Goal: Information Seeking & Learning: Find specific fact

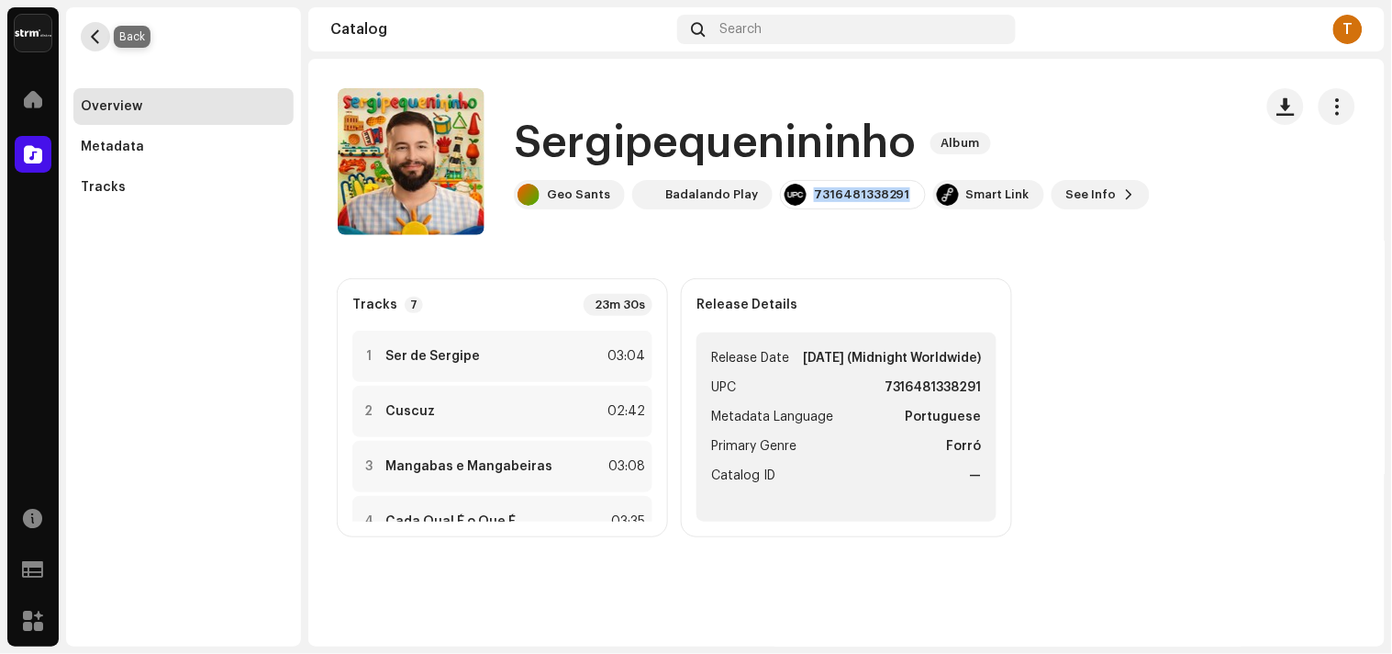
click at [94, 30] on span "button" at bounding box center [96, 36] width 14 height 15
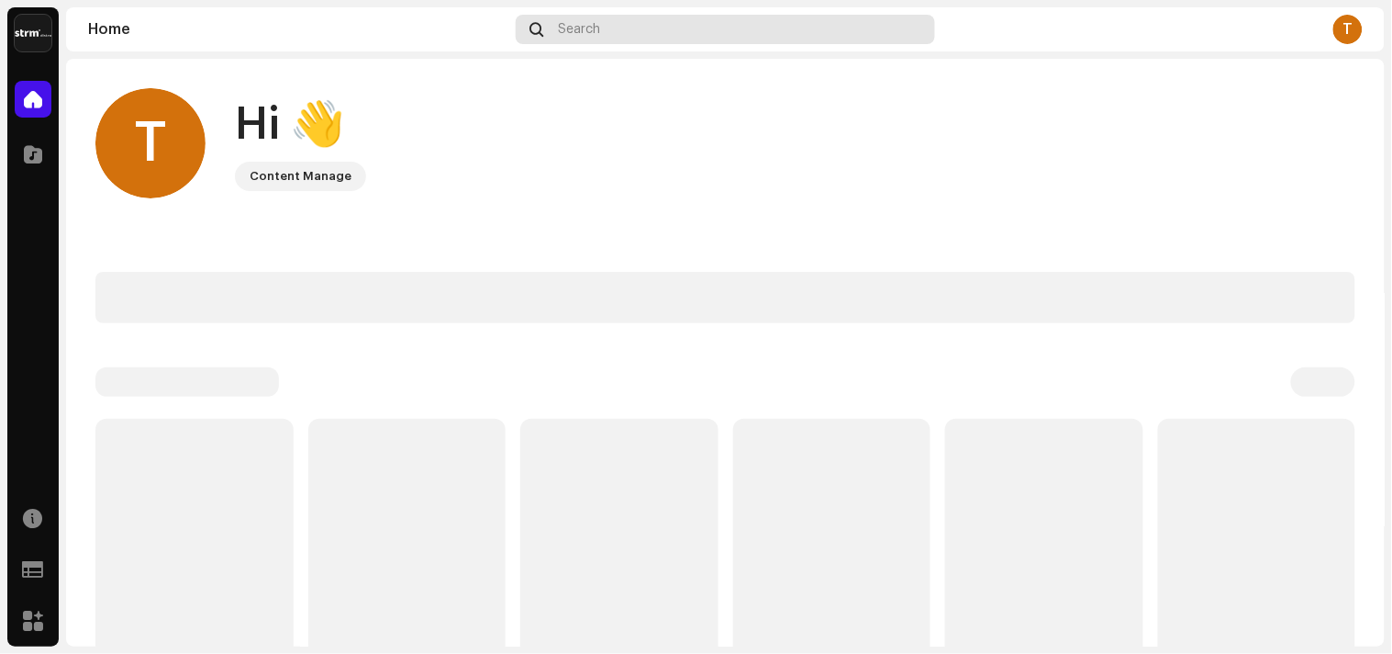
click at [553, 28] on div "Search" at bounding box center [726, 29] width 420 height 29
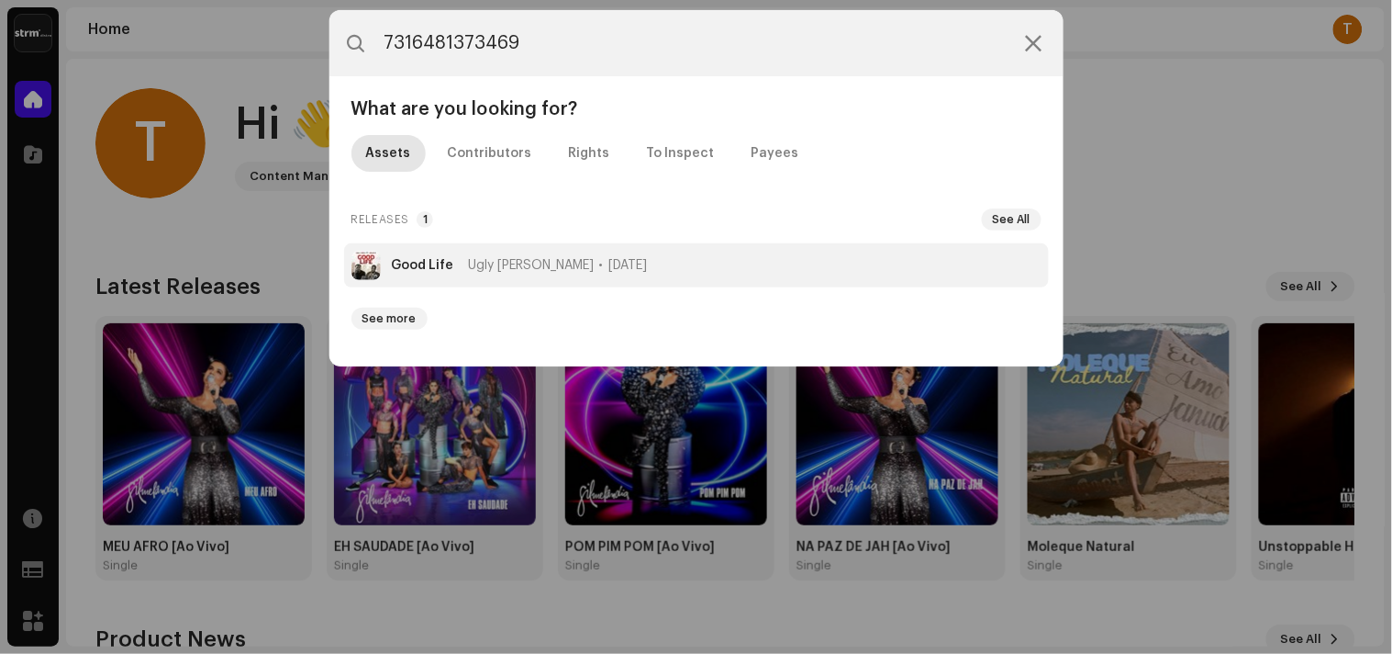
type input "7316481373469"
click at [618, 262] on li "Good Life Ugly [PERSON_NAME] [DATE]" at bounding box center [696, 265] width 705 height 44
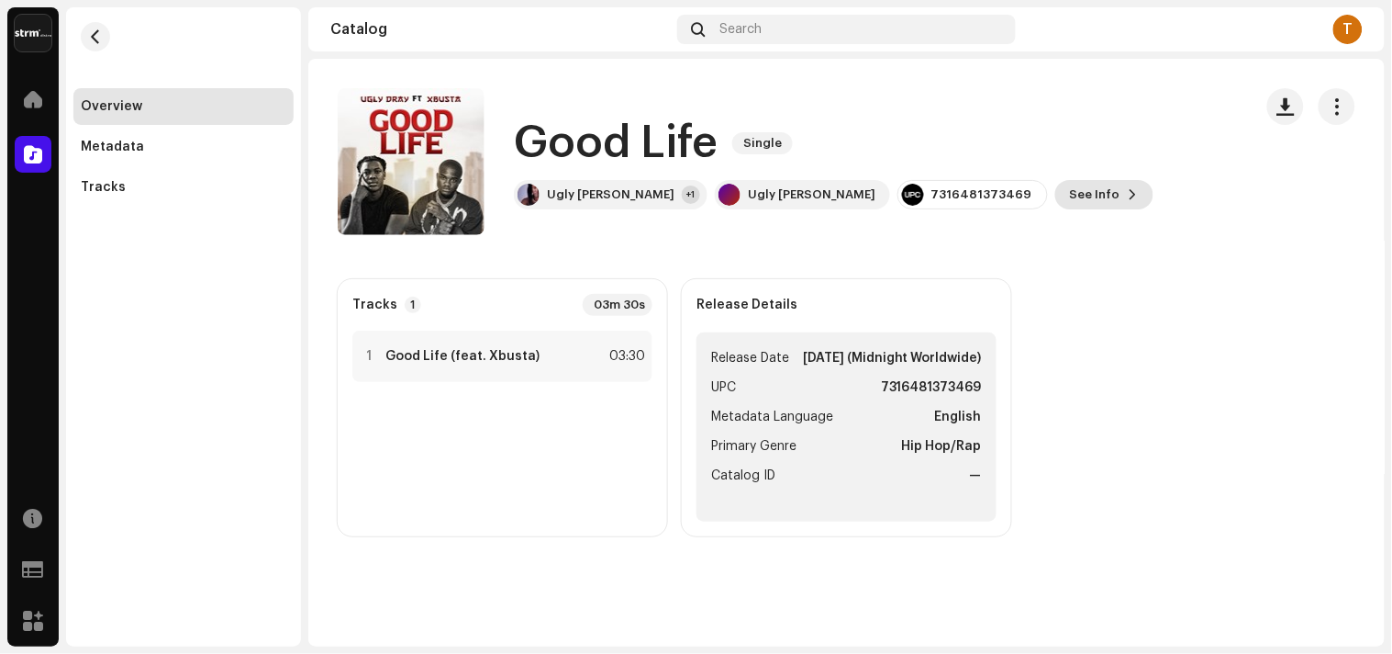
click at [1056, 195] on button "See Info" at bounding box center [1105, 194] width 98 height 29
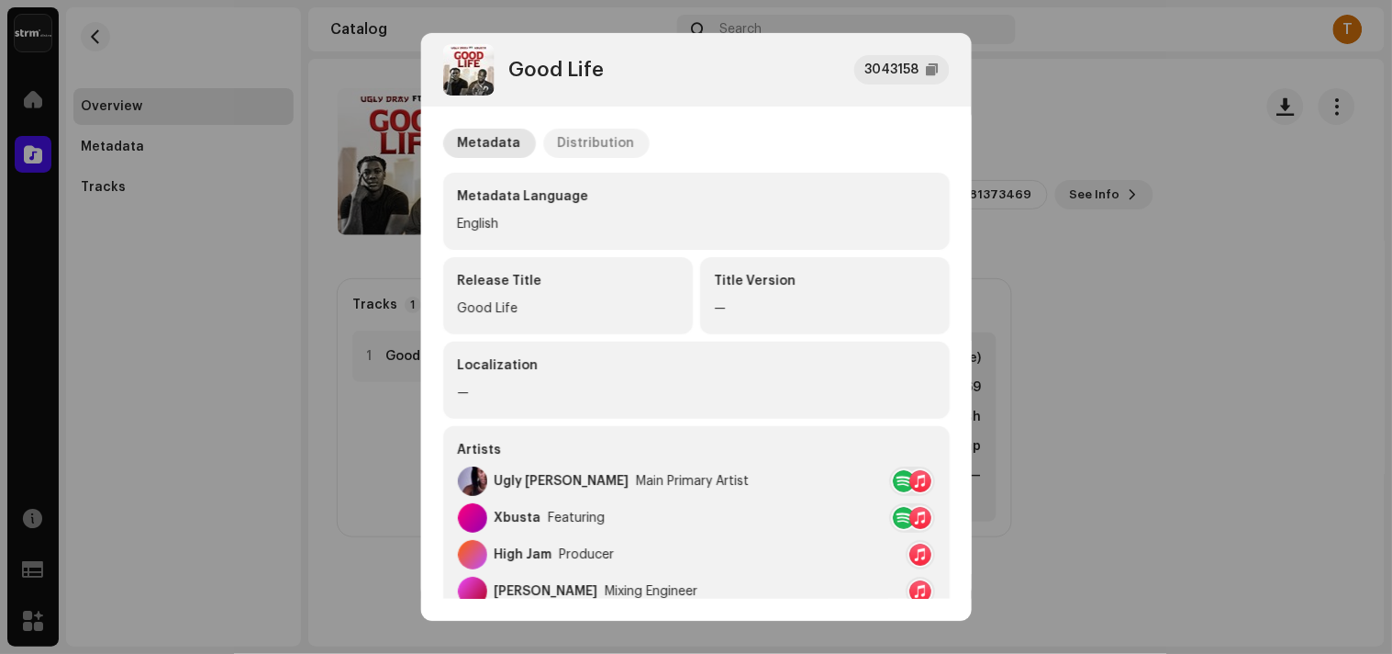
click at [609, 142] on div "Distribution" at bounding box center [596, 143] width 77 height 29
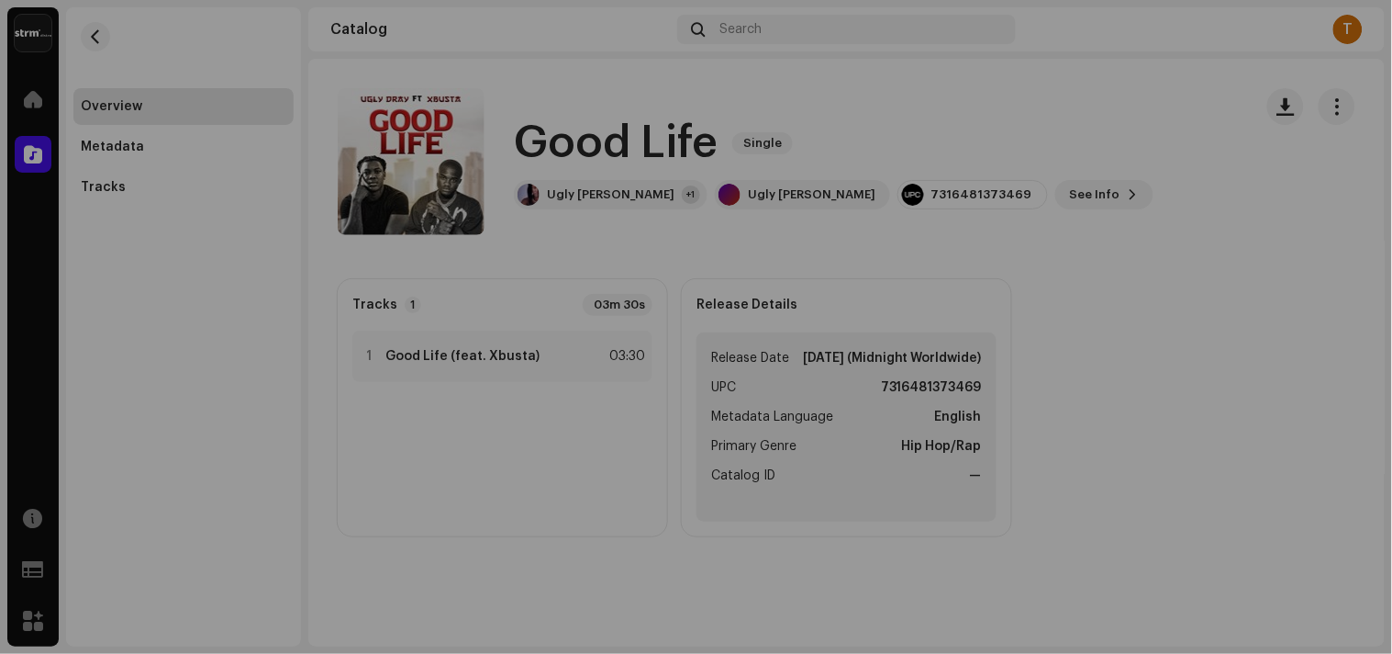
click at [1121, 142] on div "Good Life 3043158 Metadata Distribution Release Date [DATE] (Midnight Worldwide)" at bounding box center [696, 327] width 1392 height 654
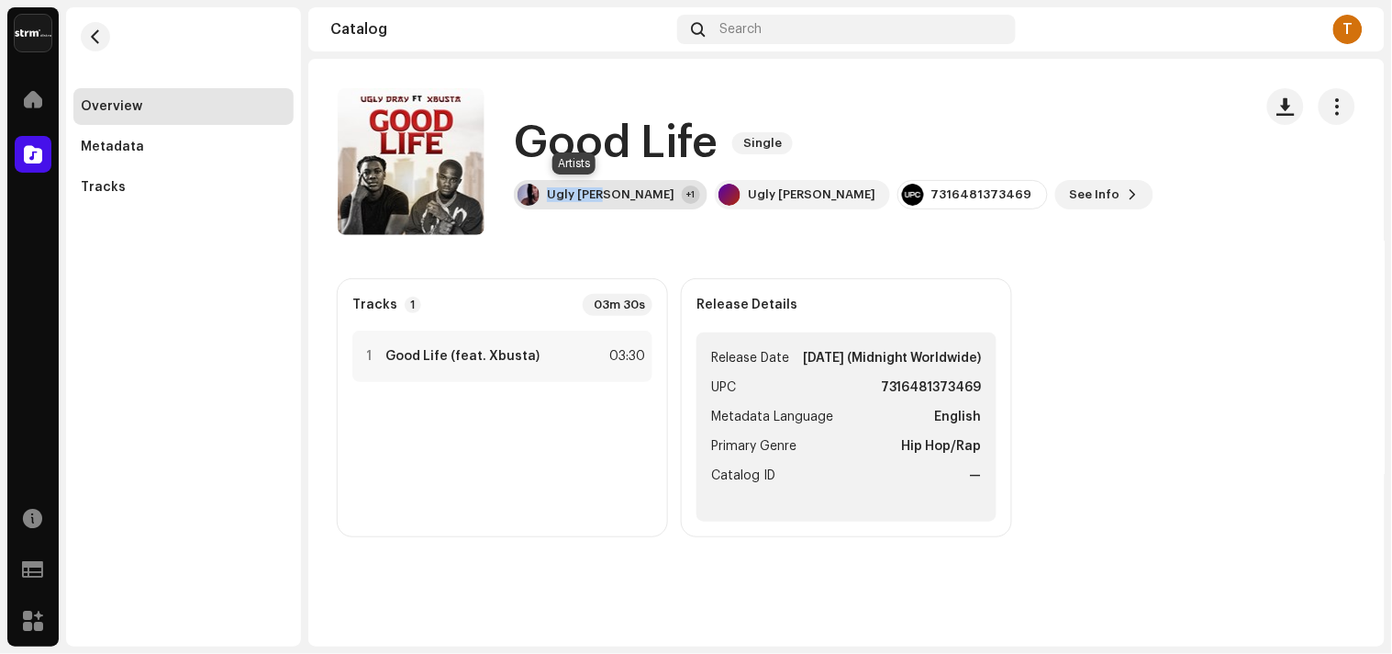
copy div "Ugly [PERSON_NAME]"
drag, startPoint x: 548, startPoint y: 202, endPoint x: 602, endPoint y: 208, distance: 54.5
click at [602, 208] on div "Ugly [PERSON_NAME] +1" at bounding box center [611, 194] width 194 height 29
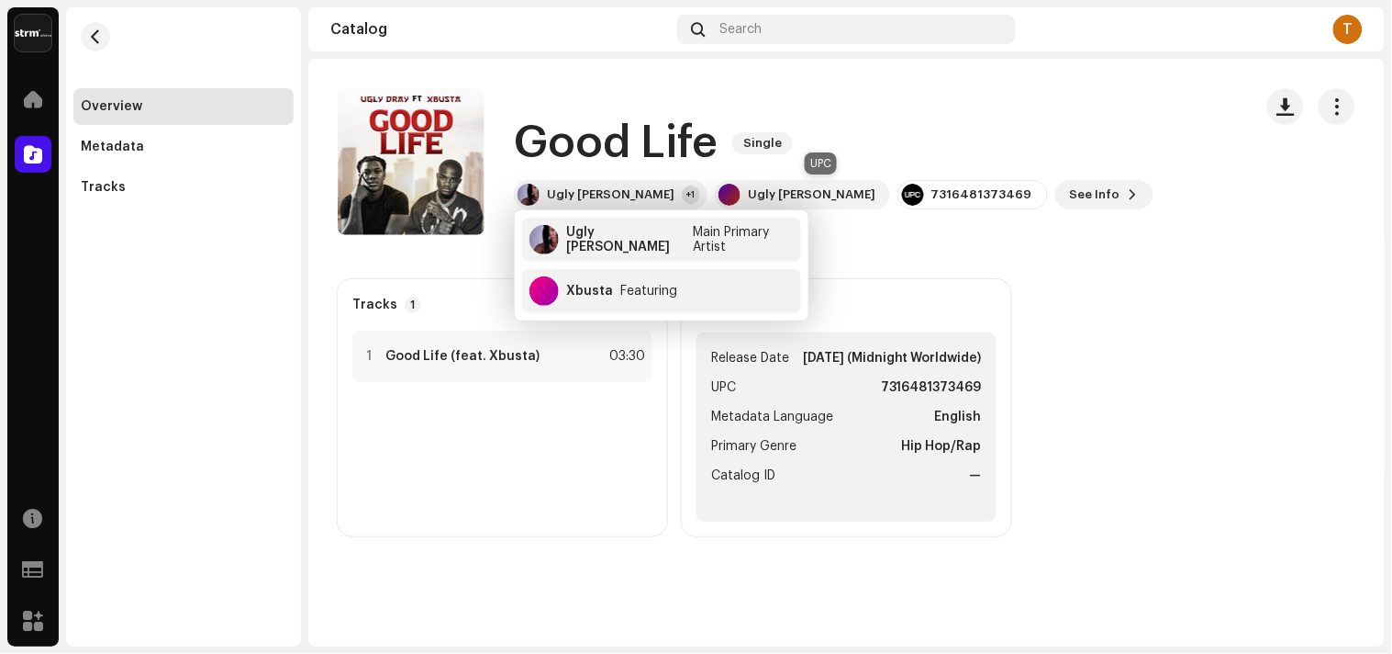
click at [932, 197] on div "7316481373469" at bounding box center [982, 194] width 101 height 15
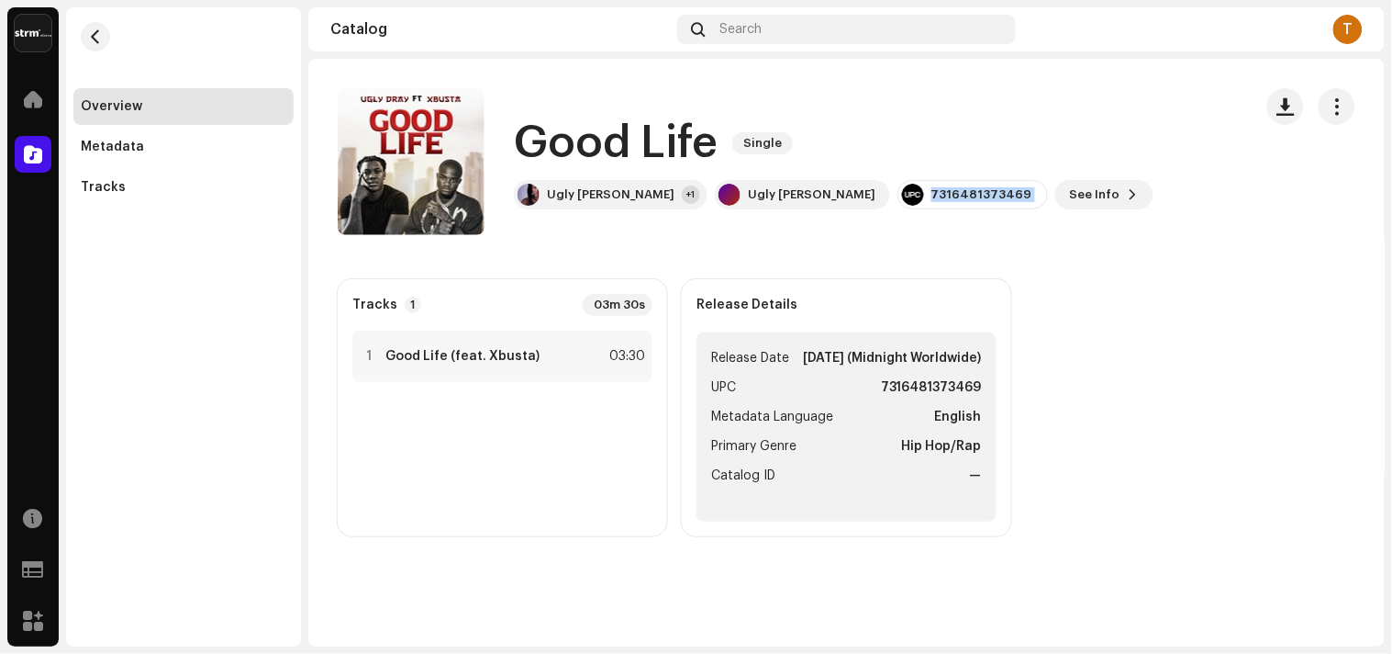
click at [932, 197] on div "7316481373469" at bounding box center [982, 194] width 101 height 15
copy re-o-release-hero "7316481373469 See Info"
click at [707, 38] on div "Search" at bounding box center [847, 29] width 340 height 29
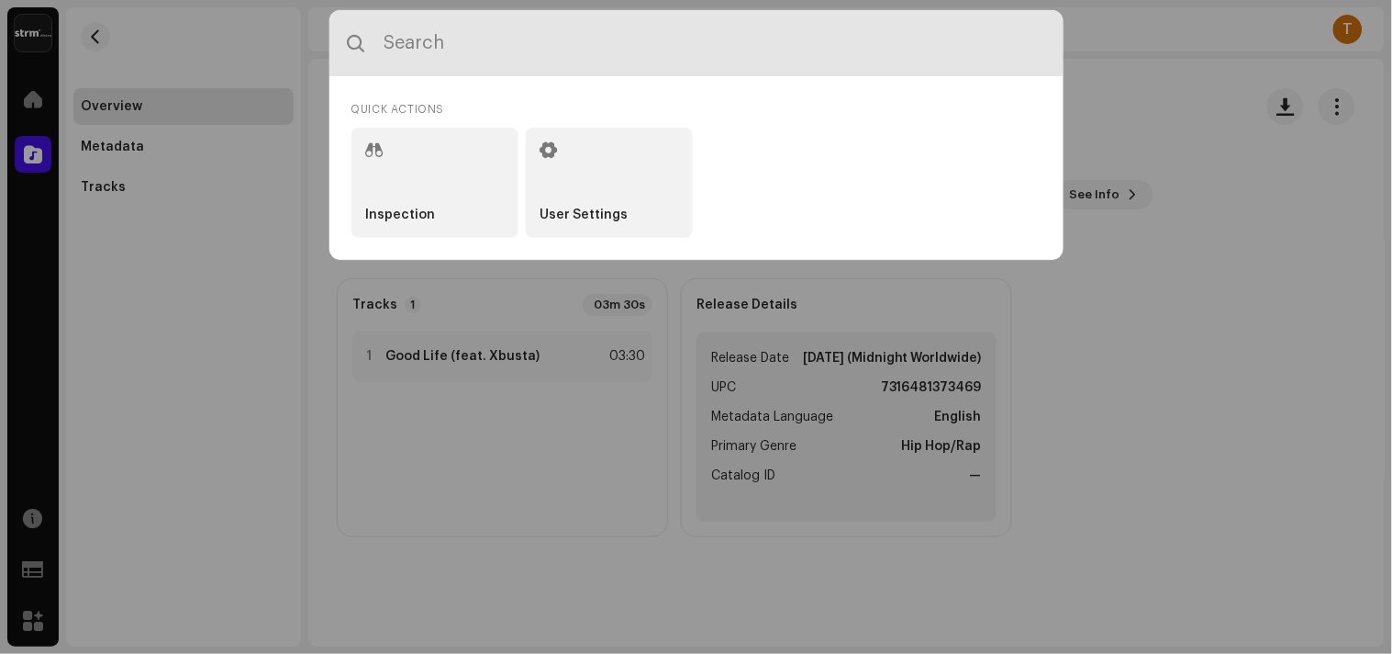
paste input "7316481296560"
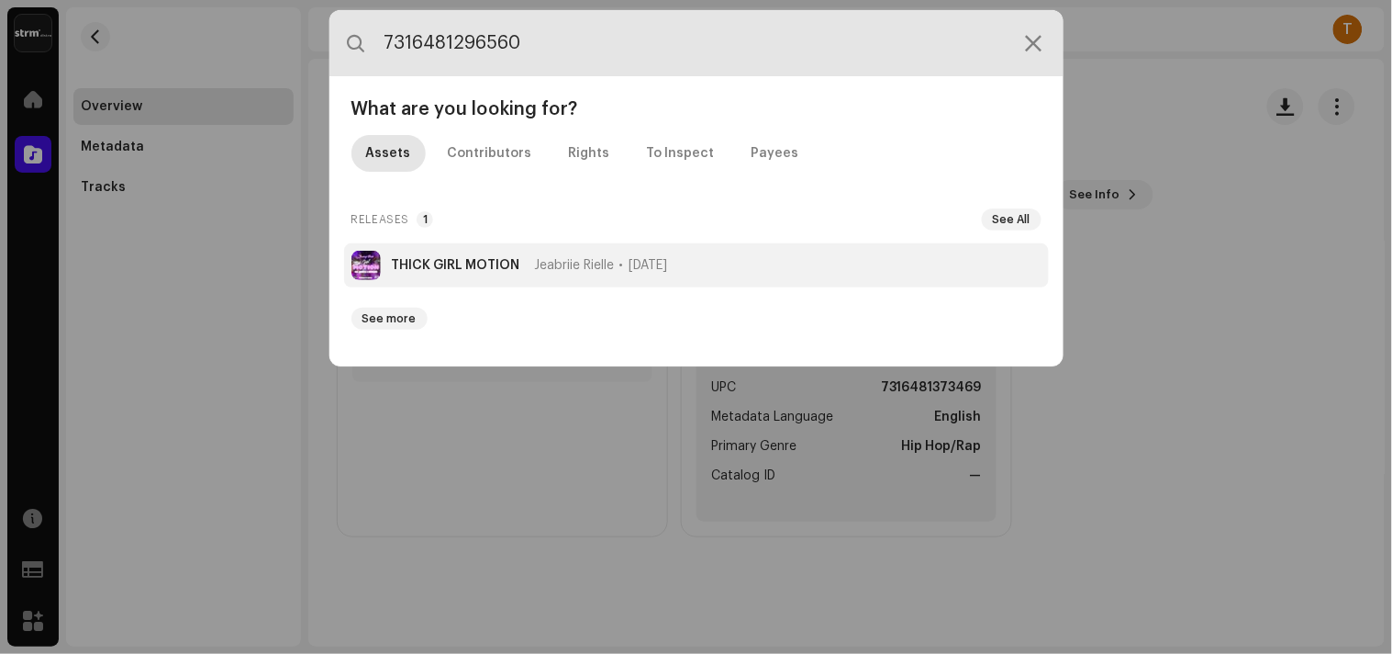
type input "7316481296560"
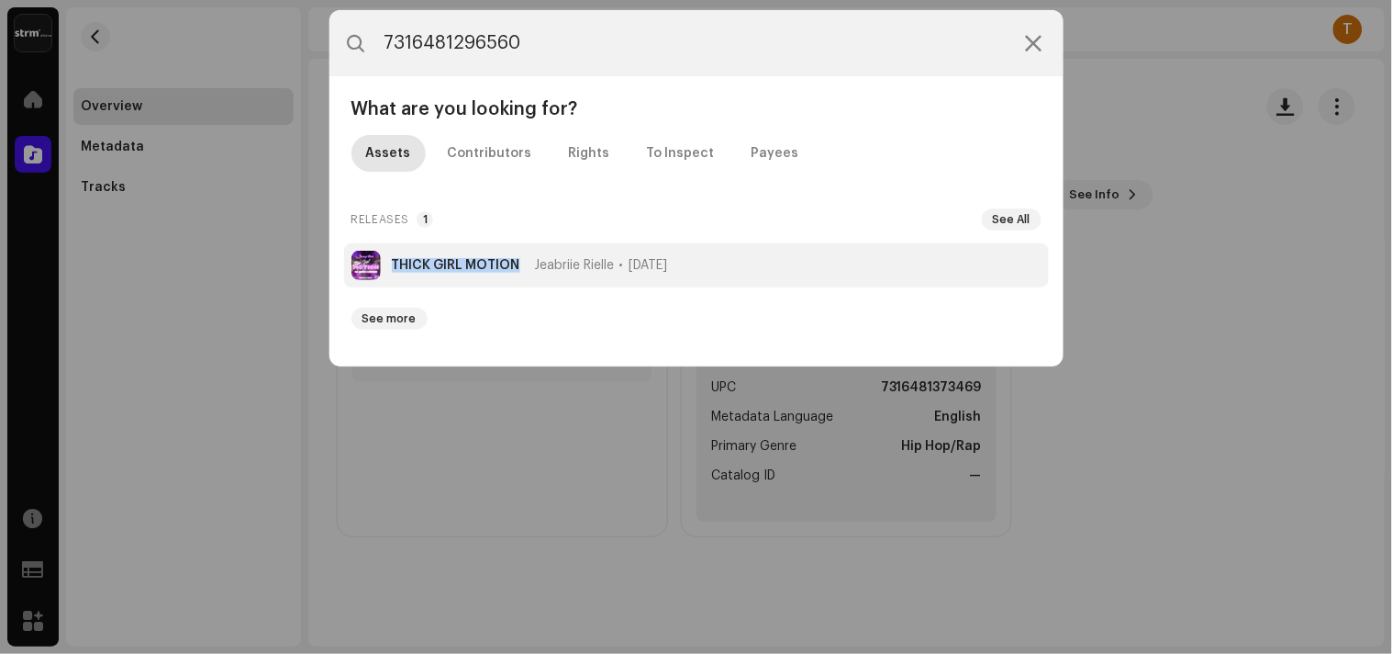
copy strong "THICK GIRL MOTION"
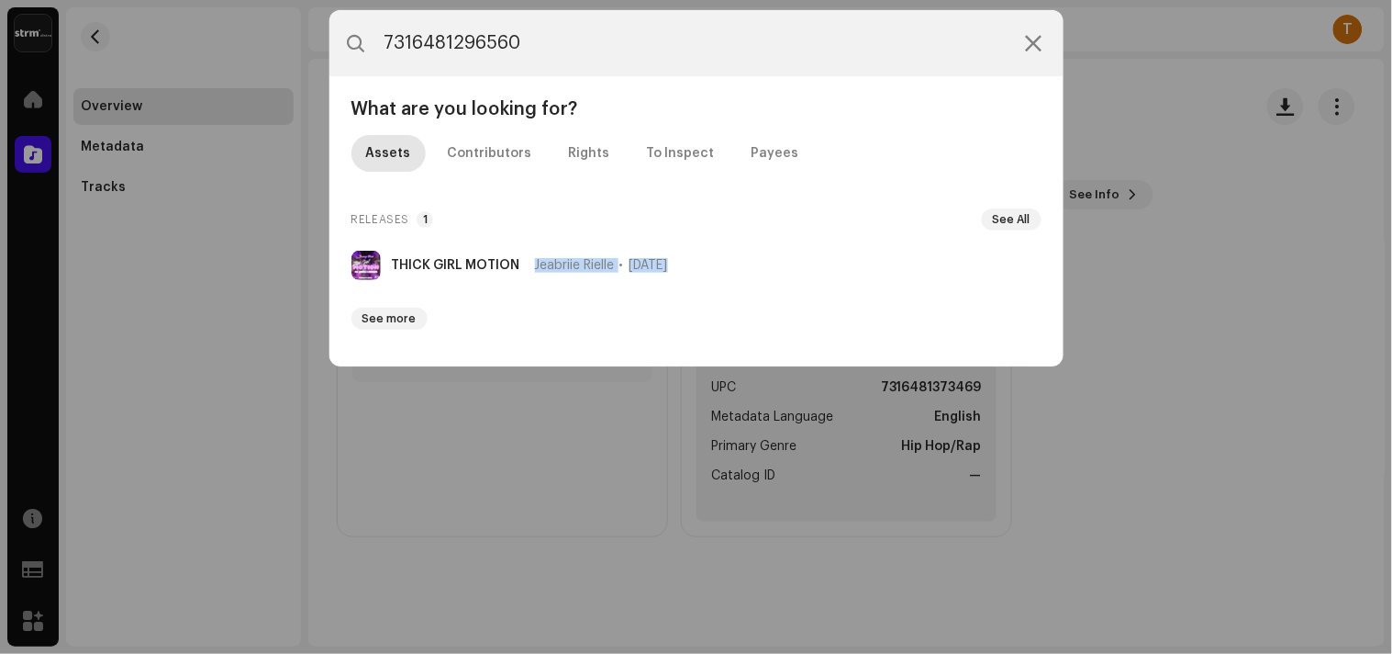
drag, startPoint x: 532, startPoint y: 268, endPoint x: 447, endPoint y: 301, distance: 91.5
click at [447, 301] on div "THICK GIRL MOTION [PERSON_NAME] [DATE] See more" at bounding box center [696, 290] width 705 height 94
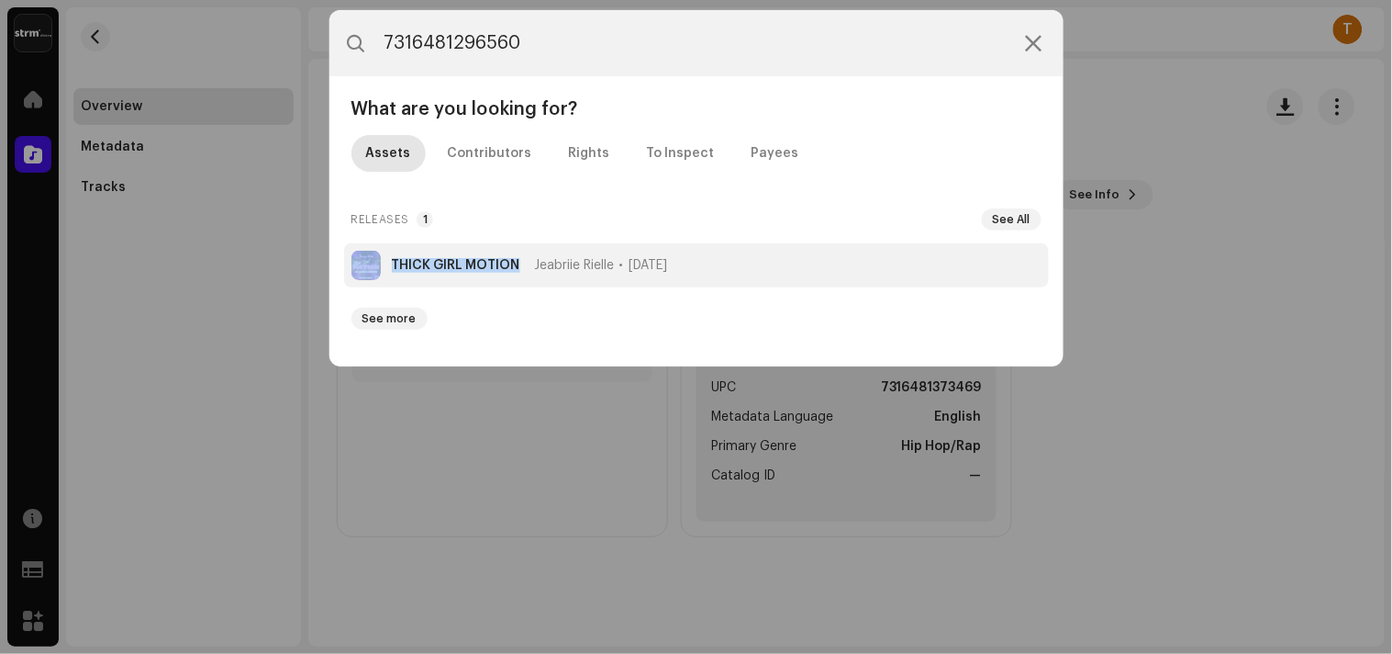
copy li "THICK GIRL MOTION"
drag, startPoint x: 519, startPoint y: 272, endPoint x: 389, endPoint y: 281, distance: 129.7
click at [389, 281] on li "THICK GIRL MOTION [PERSON_NAME] [DATE]" at bounding box center [696, 265] width 705 height 44
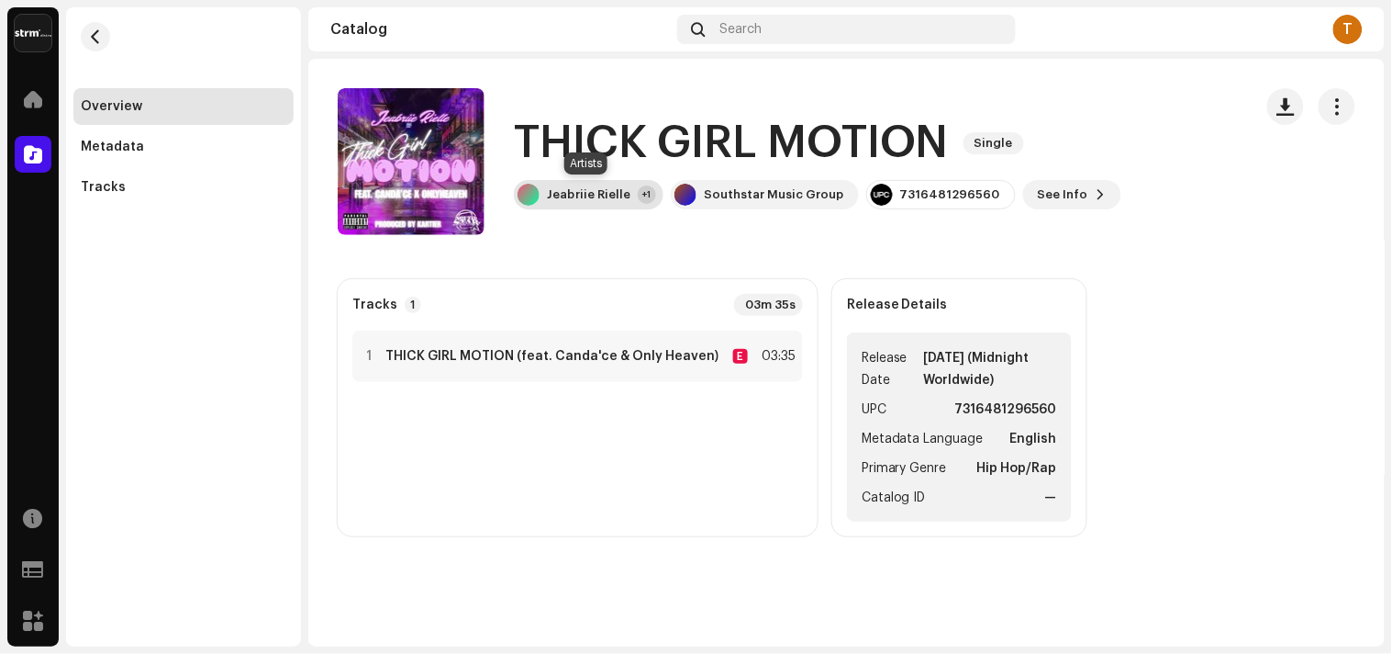
click at [571, 205] on div "[PERSON_NAME] +1" at bounding box center [589, 194] width 150 height 29
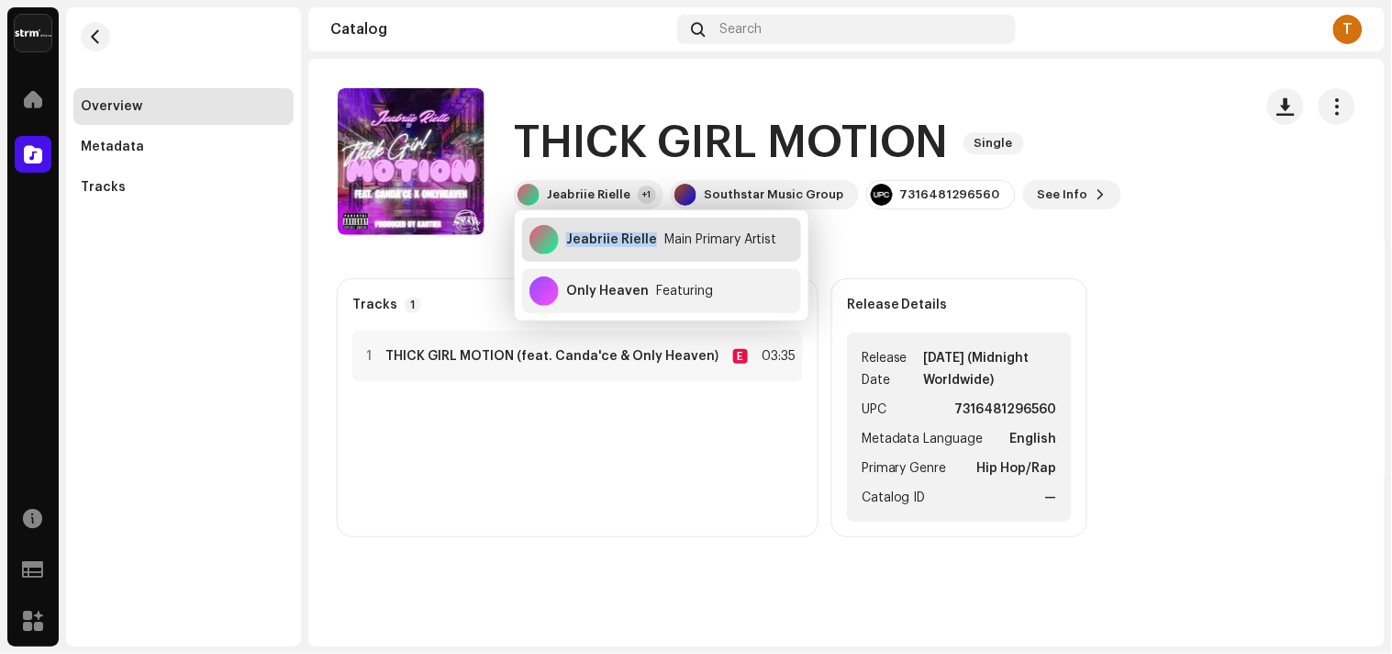
copy div "Jeabriie Rielle"
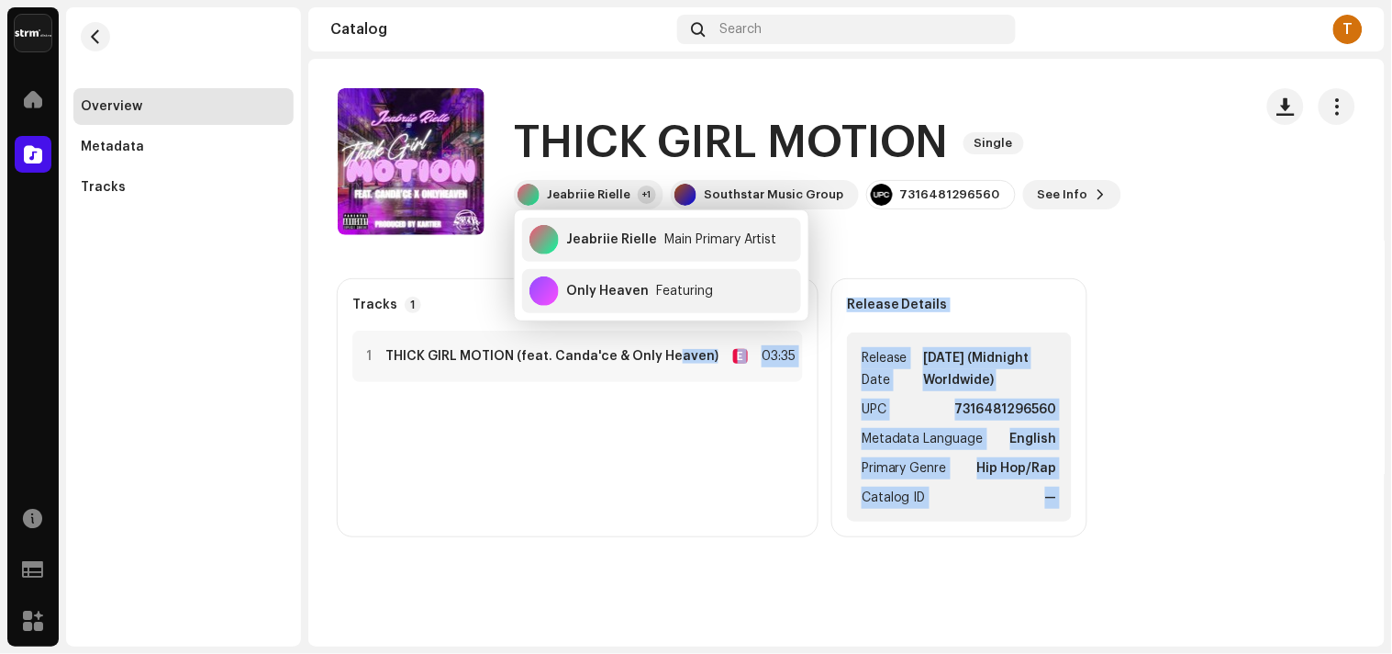
drag, startPoint x: 565, startPoint y: 250, endPoint x: 687, endPoint y: 573, distance: 345.1
click at [674, 382] on body "Strm Home Catalog Resources Support Forms Marketplace Overview Metadata Tracks …" at bounding box center [696, 327] width 1392 height 654
click at [759, 38] on div "Search" at bounding box center [847, 29] width 340 height 29
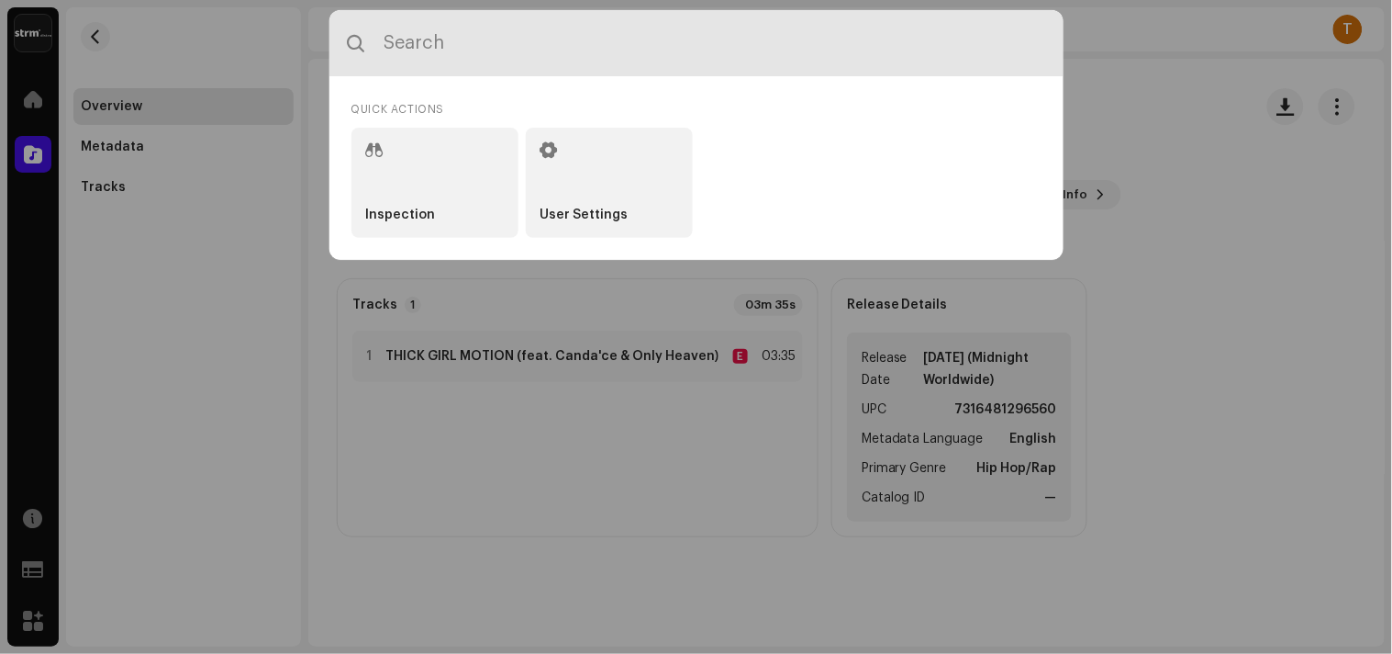
click at [613, 37] on input "text" at bounding box center [697, 43] width 734 height 66
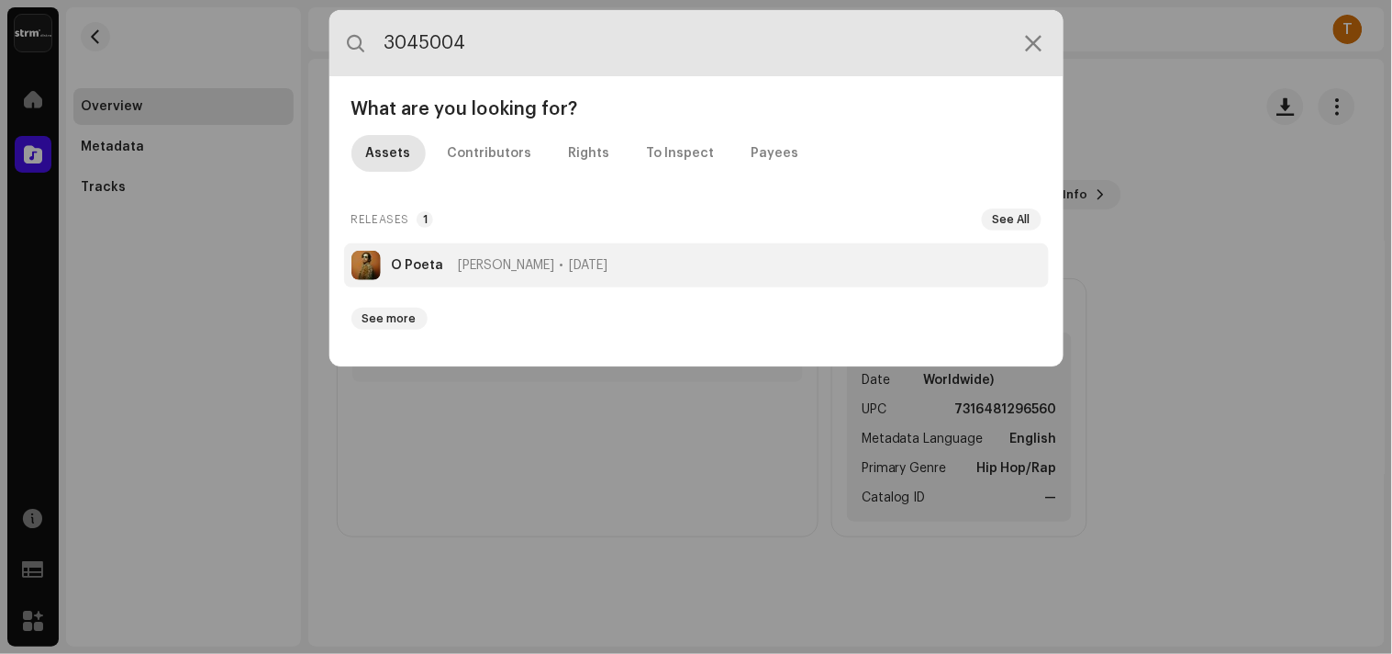
type input "3045004"
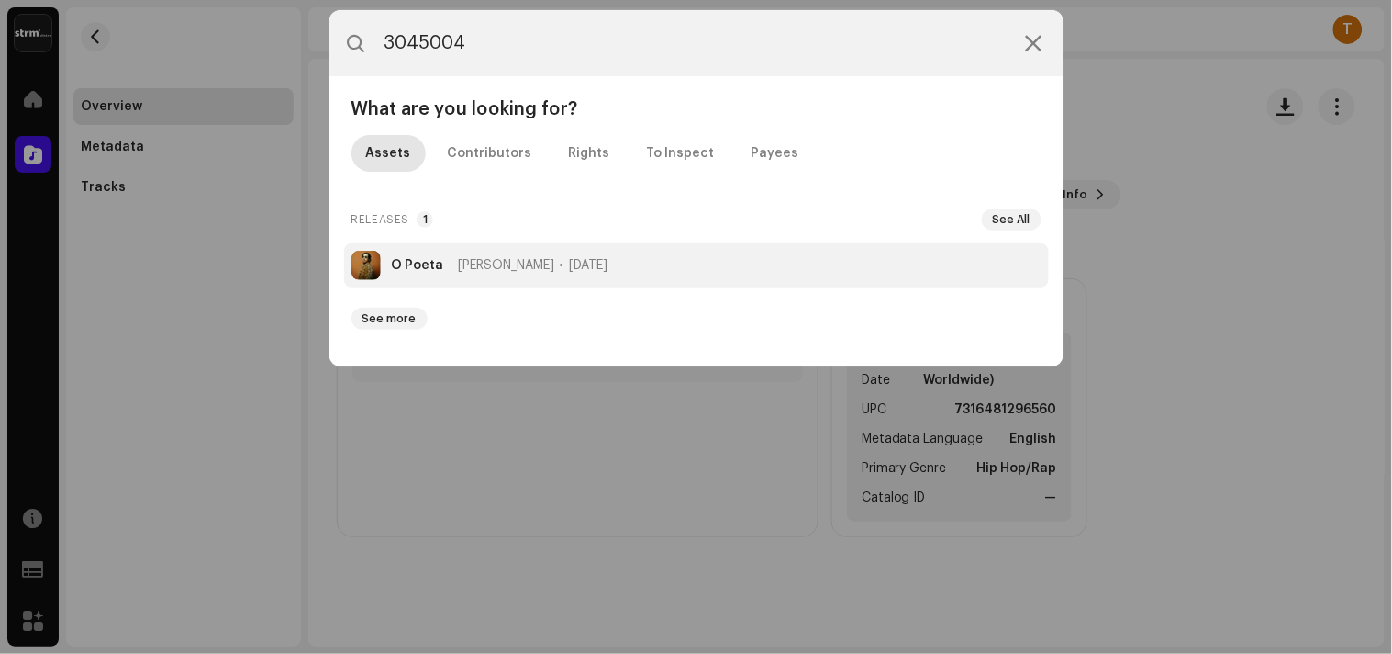
click at [487, 254] on li "O Poeta [PERSON_NAME] [DATE]" at bounding box center [696, 265] width 705 height 44
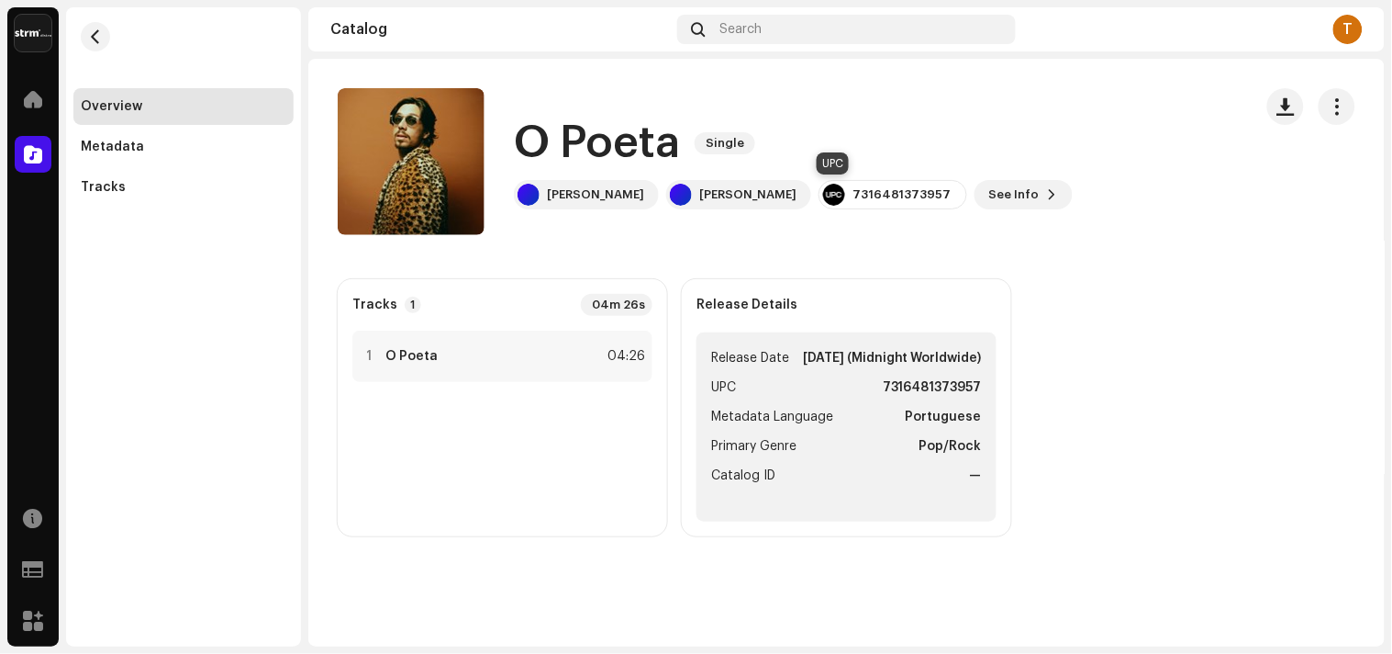
click at [853, 193] on div "7316481373957" at bounding box center [902, 194] width 99 height 15
copy div "7316481373957"
click at [984, 205] on button "See Info" at bounding box center [1024, 194] width 98 height 29
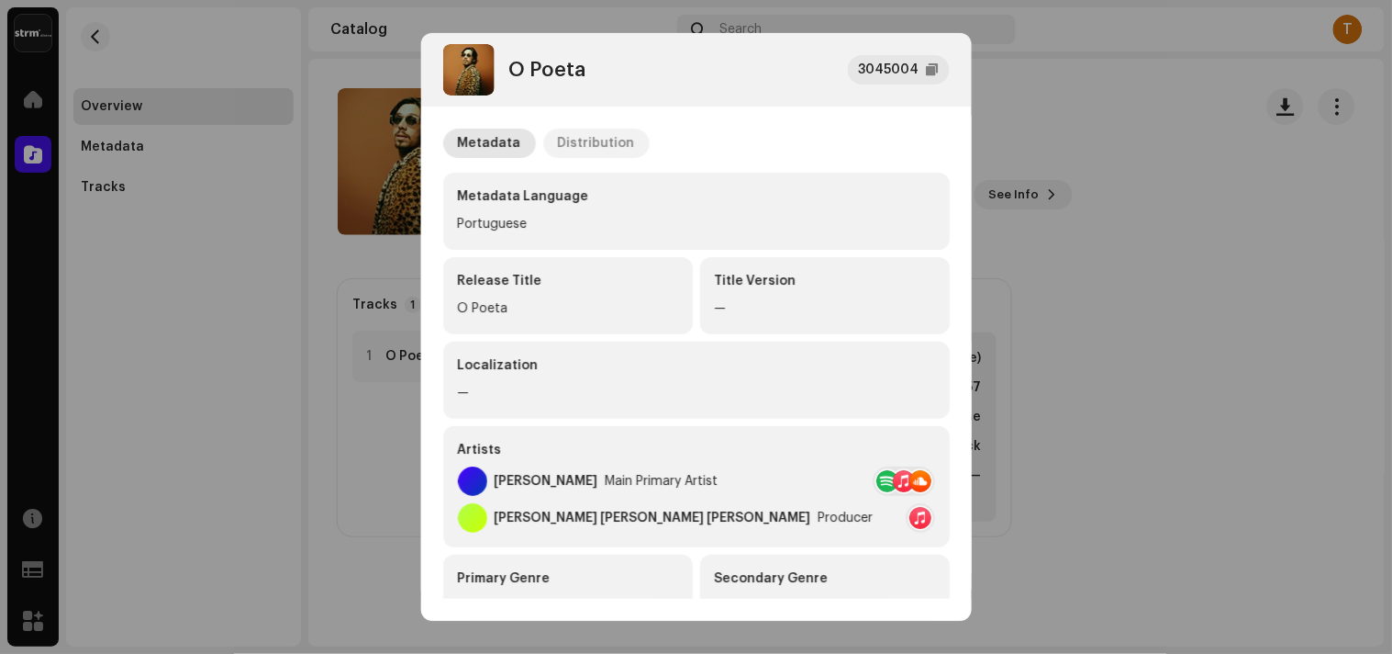
click at [612, 136] on div "Distribution" at bounding box center [596, 143] width 77 height 29
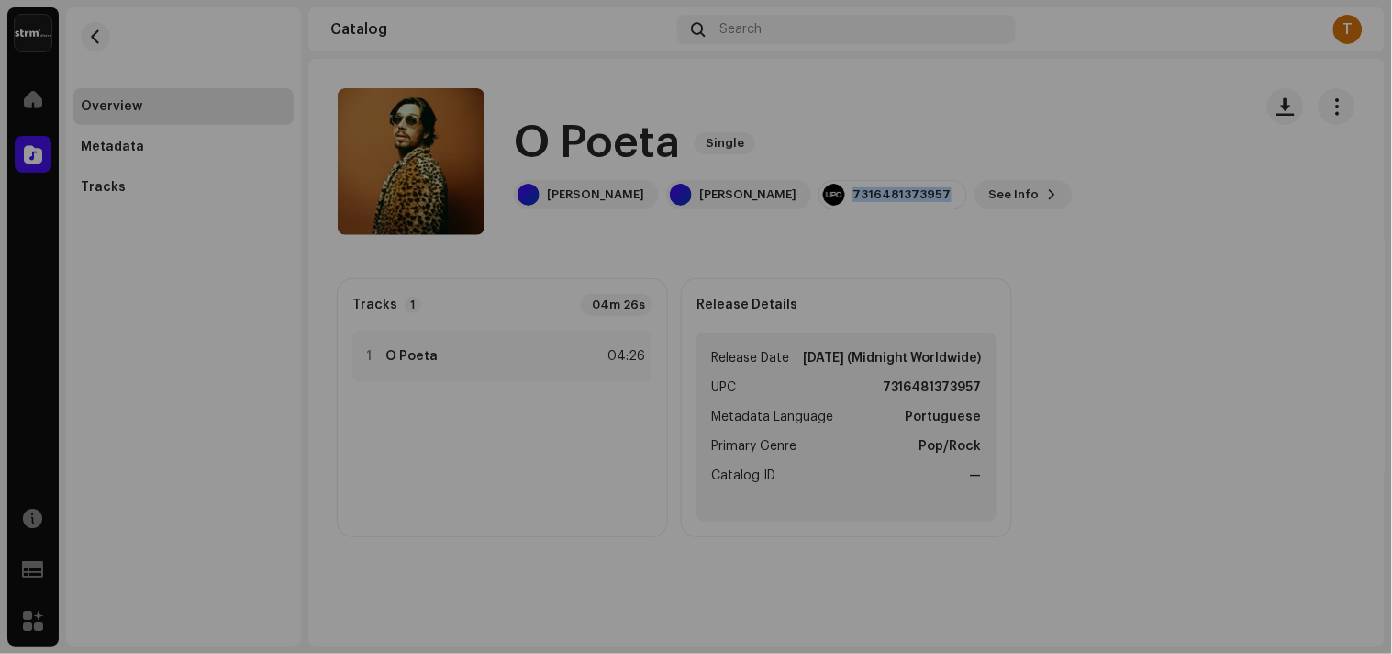
click at [1123, 237] on div "O Poeta 3045004 Metadata Distribution Release Date [DATE] (Midnight Worldwide)" at bounding box center [696, 327] width 1392 height 654
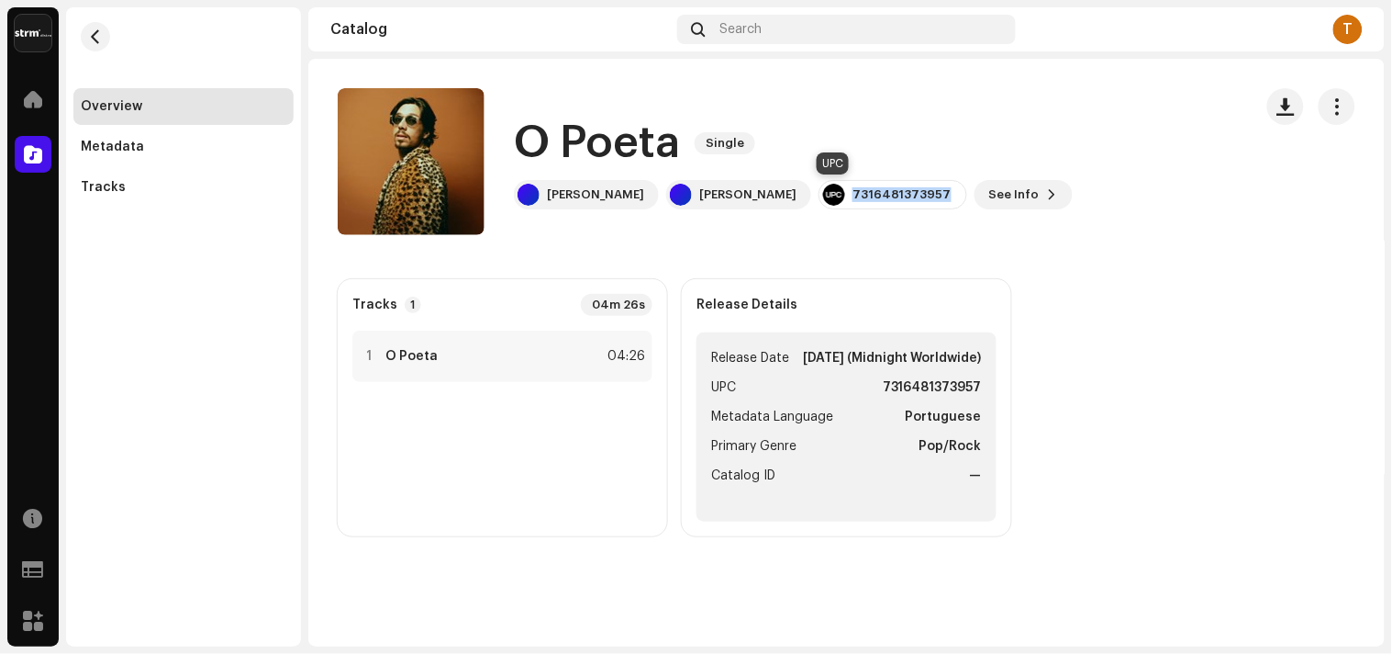
copy div "7316481373957"
click at [975, 205] on button "See Info" at bounding box center [1024, 194] width 98 height 29
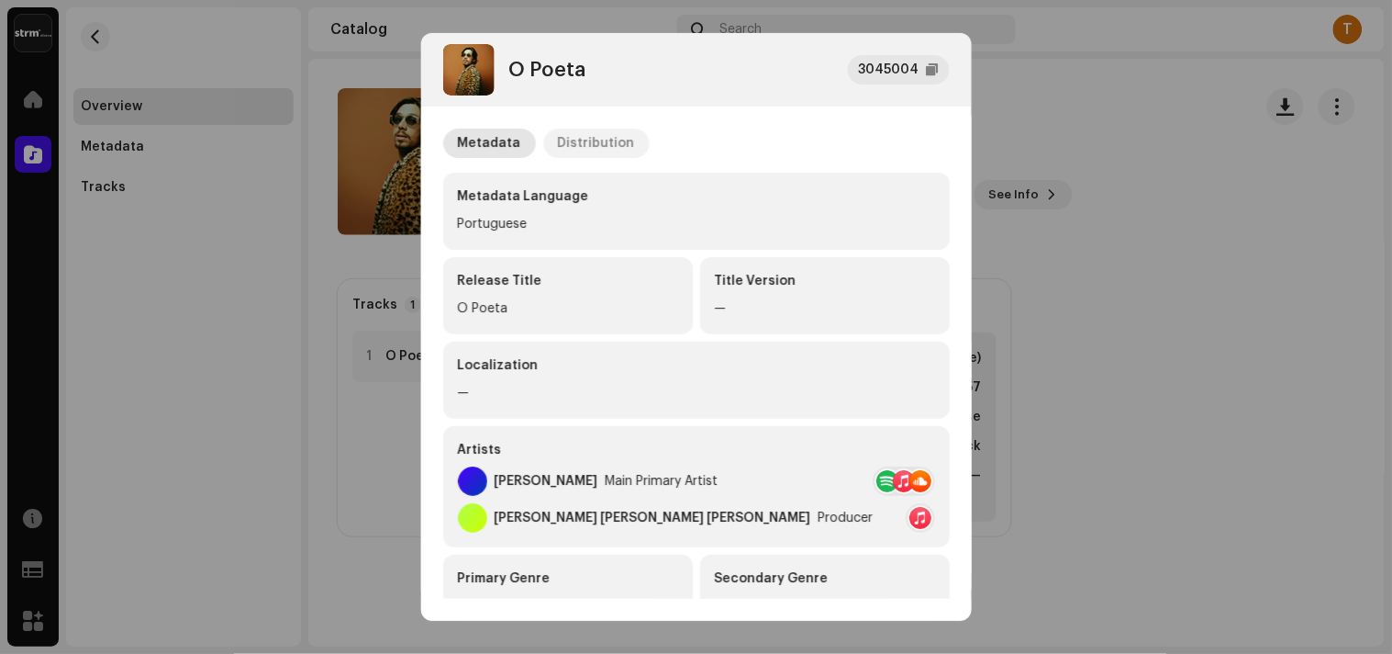
click at [585, 140] on div "Distribution" at bounding box center [596, 143] width 77 height 29
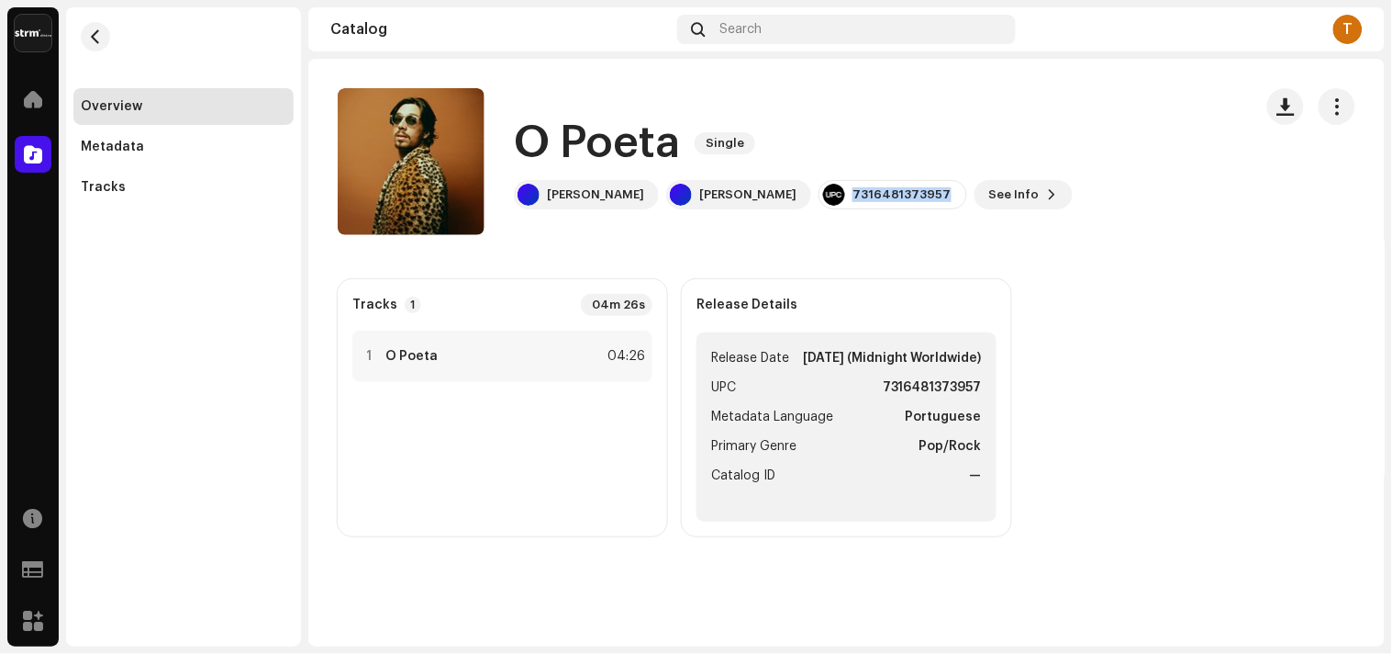
click at [1013, 175] on div "O Poeta 3045004 Metadata Distribution Release Date [DATE] (Midnight Worldwide)" at bounding box center [696, 327] width 1392 height 654
drag, startPoint x: 527, startPoint y: 129, endPoint x: 638, endPoint y: 116, distance: 111.9
click at [638, 116] on h1 "O Poeta" at bounding box center [597, 143] width 166 height 59
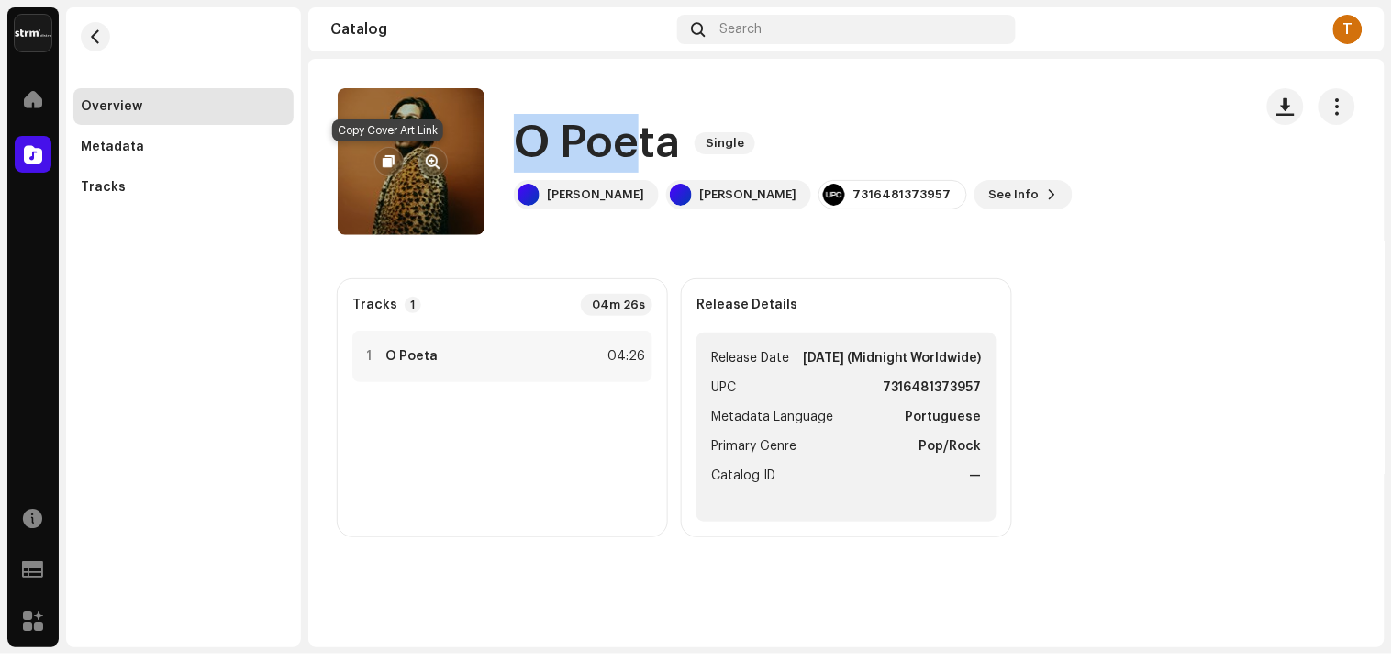
click at [391, 152] on button "button" at bounding box center [388, 161] width 29 height 29
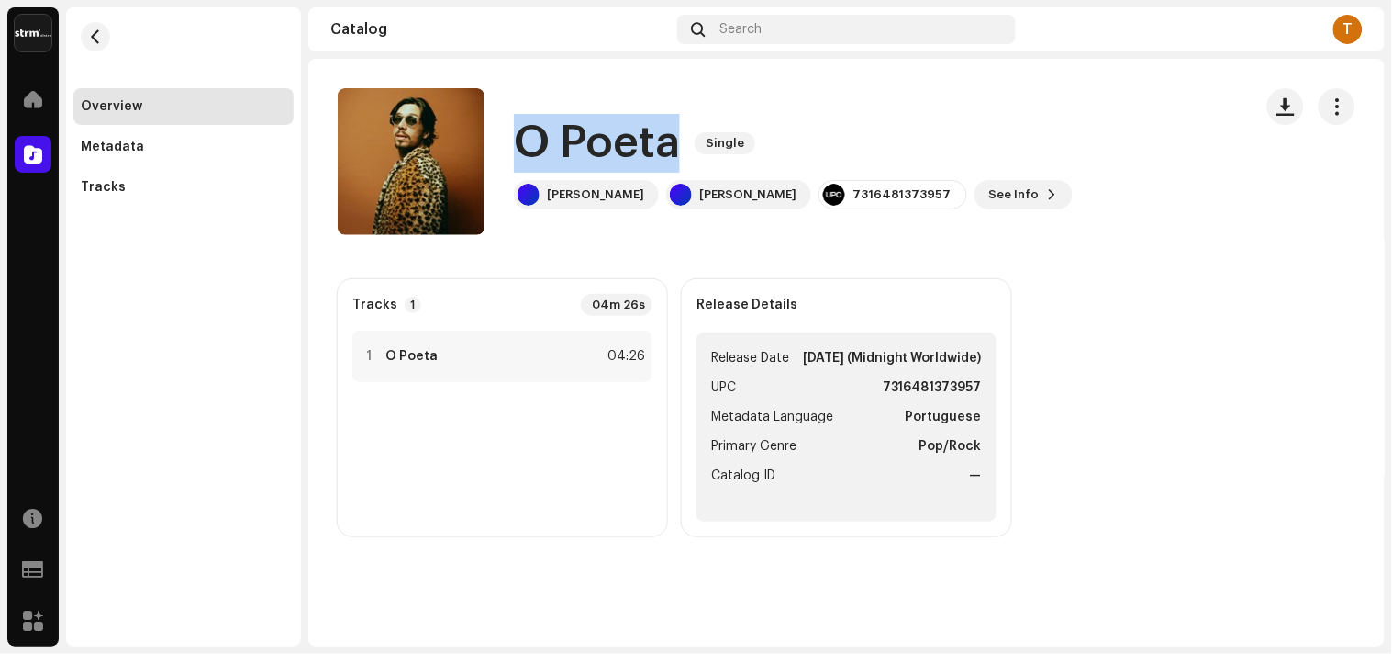
drag, startPoint x: 598, startPoint y: 132, endPoint x: 684, endPoint y: 139, distance: 85.6
click at [684, 139] on div "O Poeta Single" at bounding box center [793, 143] width 559 height 59
copy h1 "O Poeta"
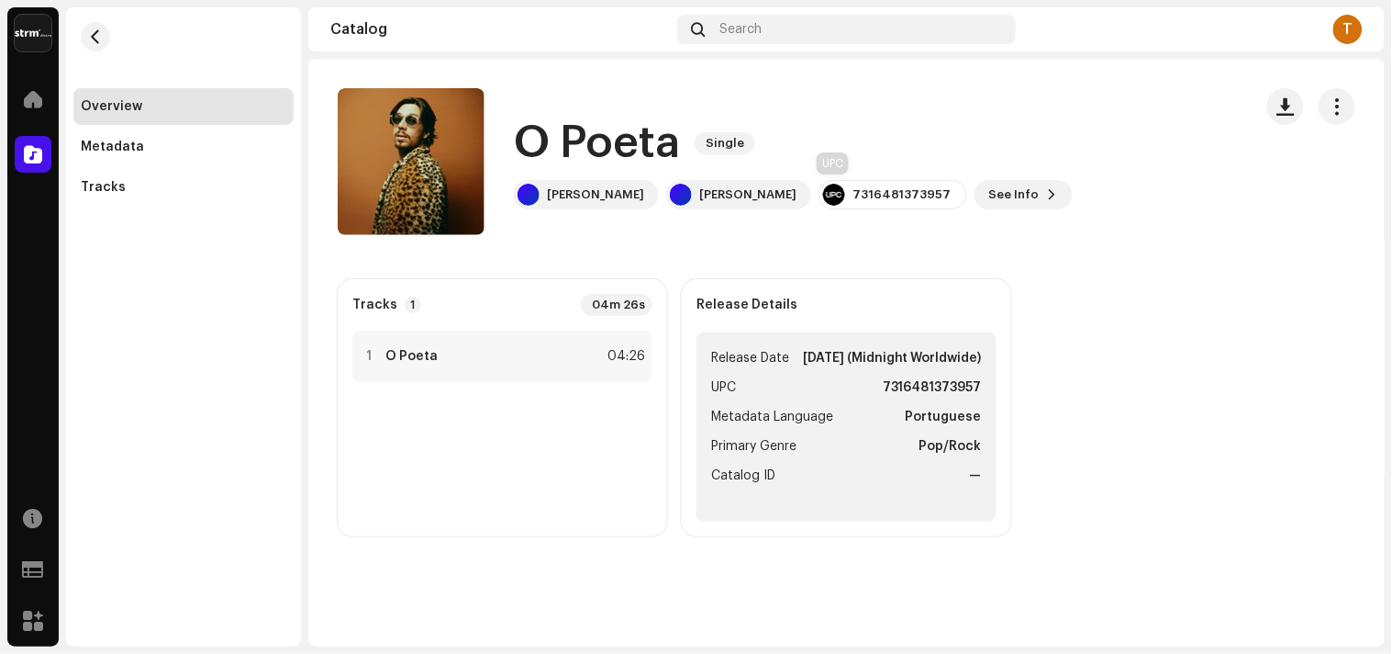
click at [821, 205] on div "7316481373957" at bounding box center [893, 194] width 149 height 29
copy div "7316481373957"
click at [709, 30] on div "Search" at bounding box center [847, 29] width 340 height 29
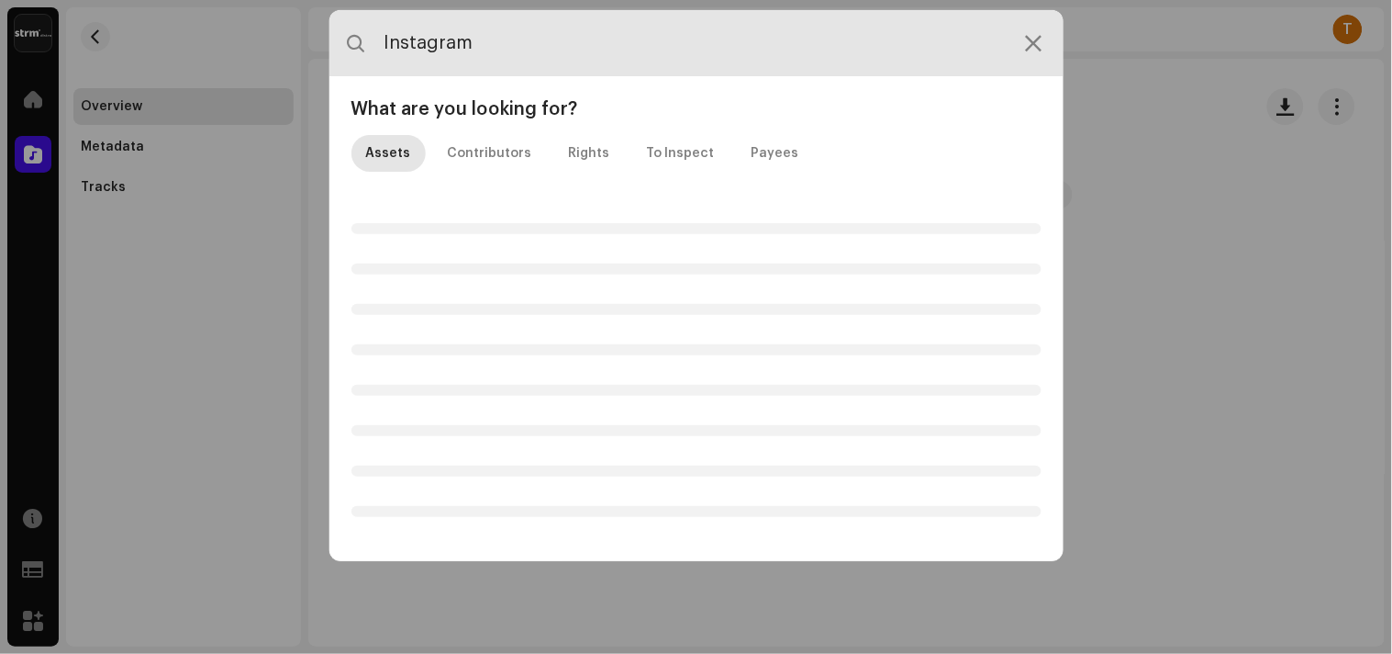
type input "Instagram"
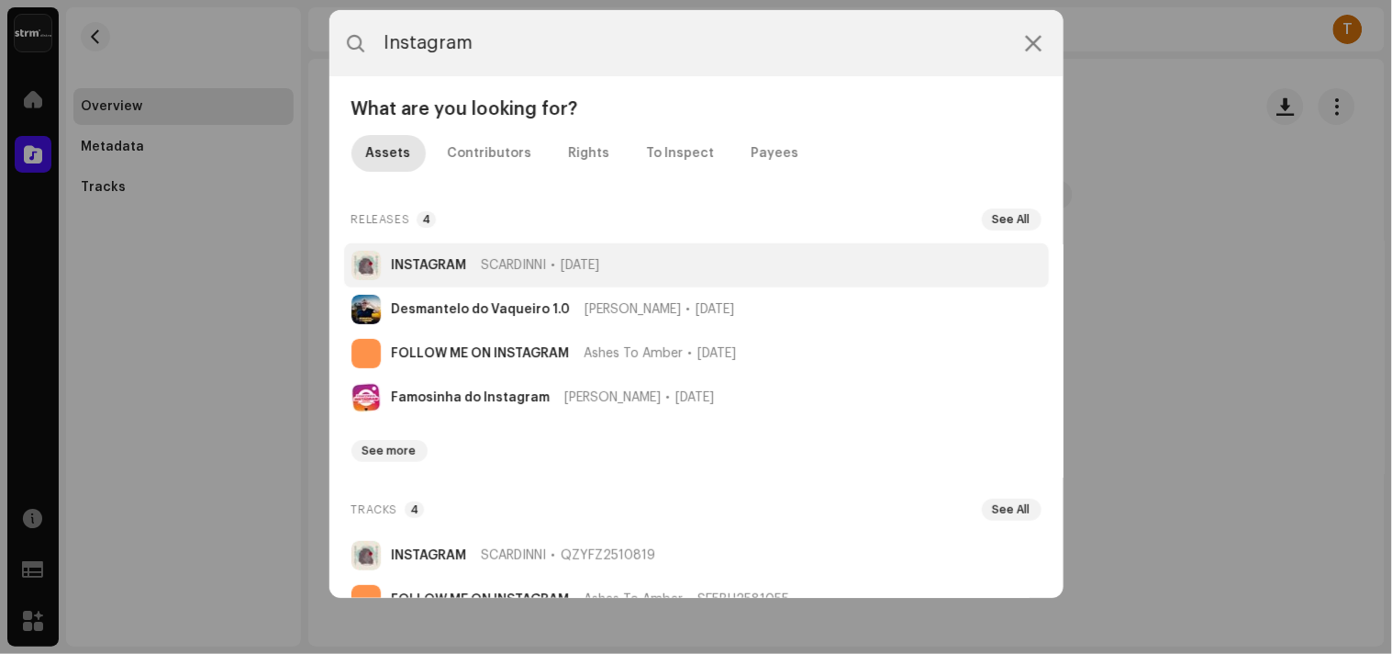
click at [389, 264] on li "INSTAGRAM SCARDINNI [DATE]" at bounding box center [696, 265] width 705 height 44
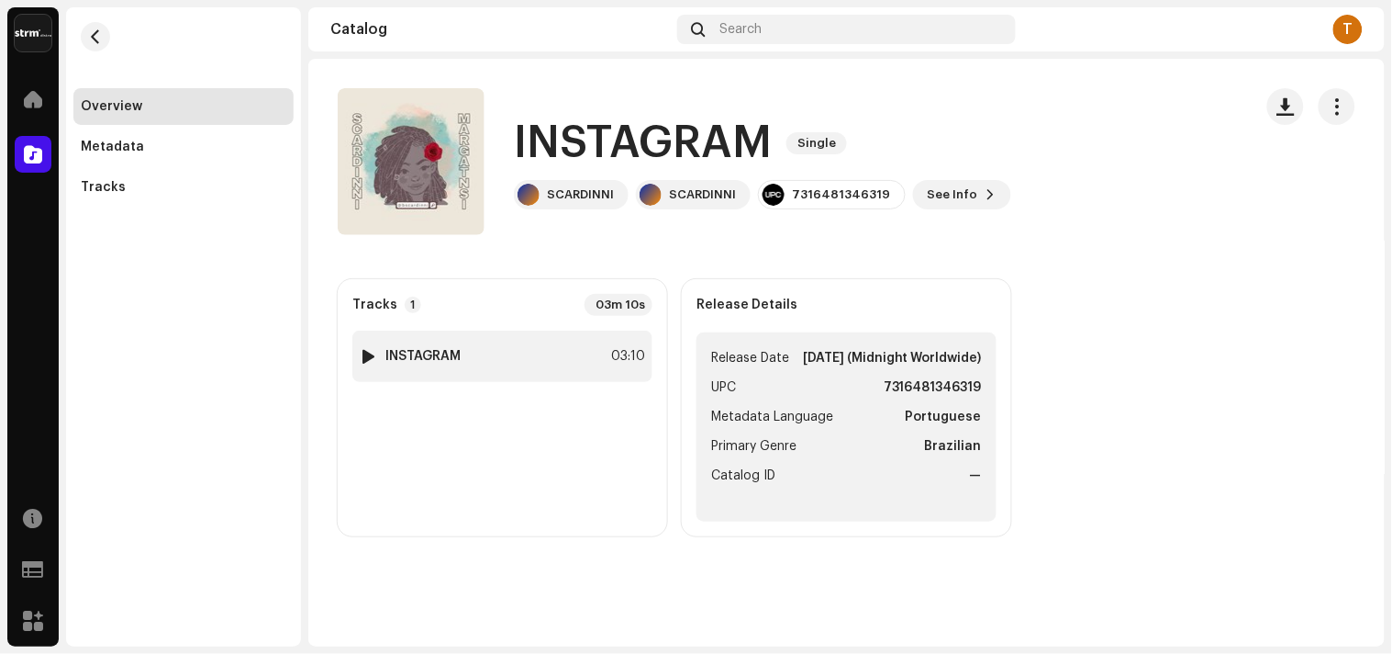
click at [364, 352] on div at bounding box center [370, 356] width 14 height 15
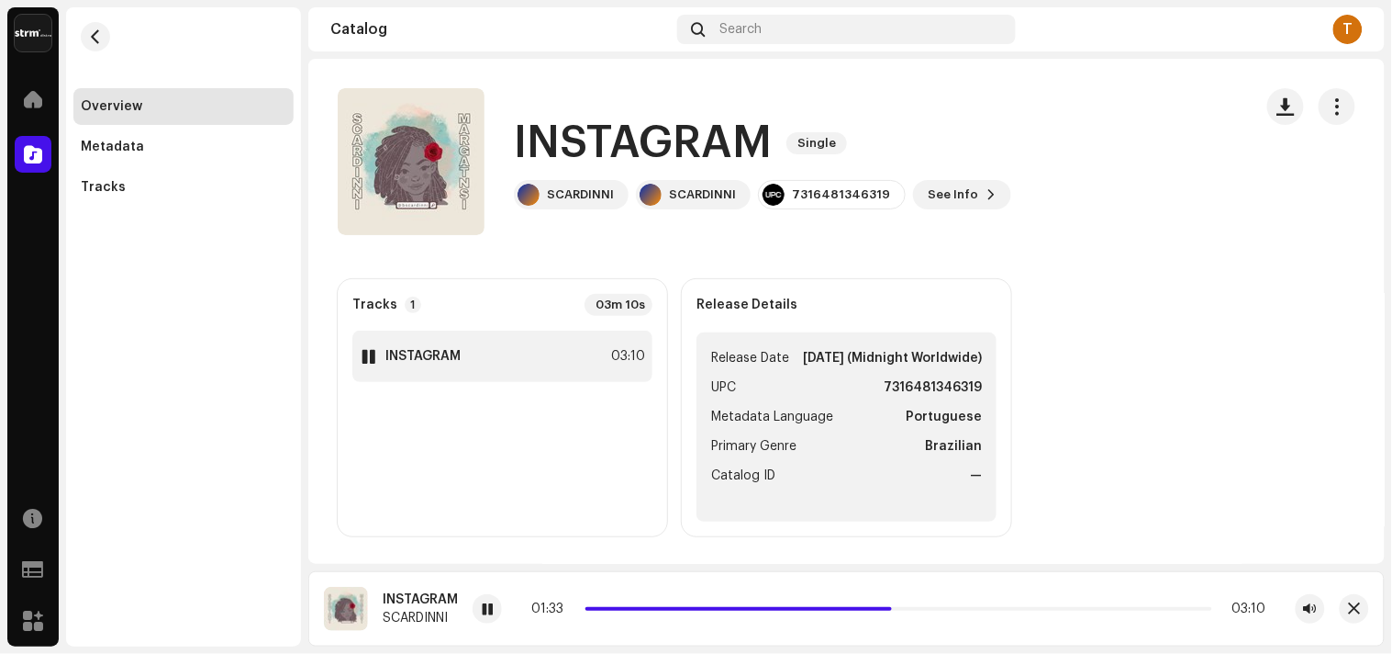
click at [448, 354] on strong "INSTAGRAM" at bounding box center [423, 356] width 75 height 15
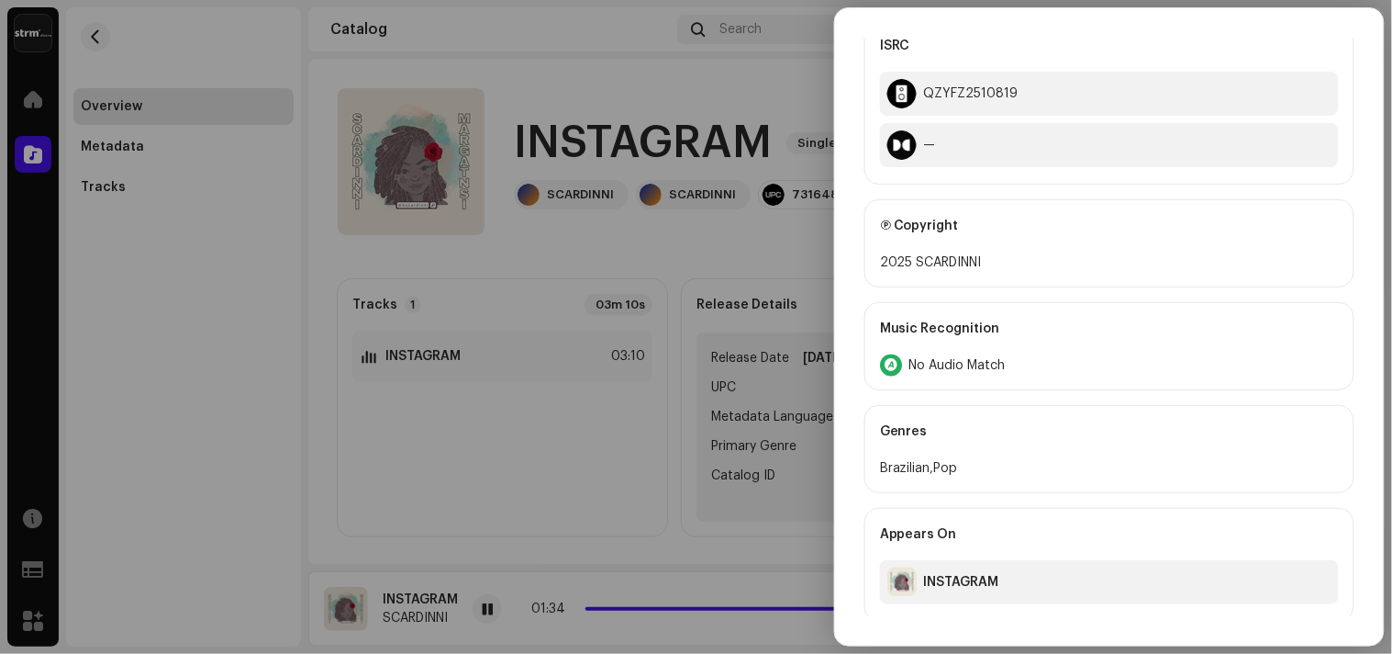
scroll to position [609, 0]
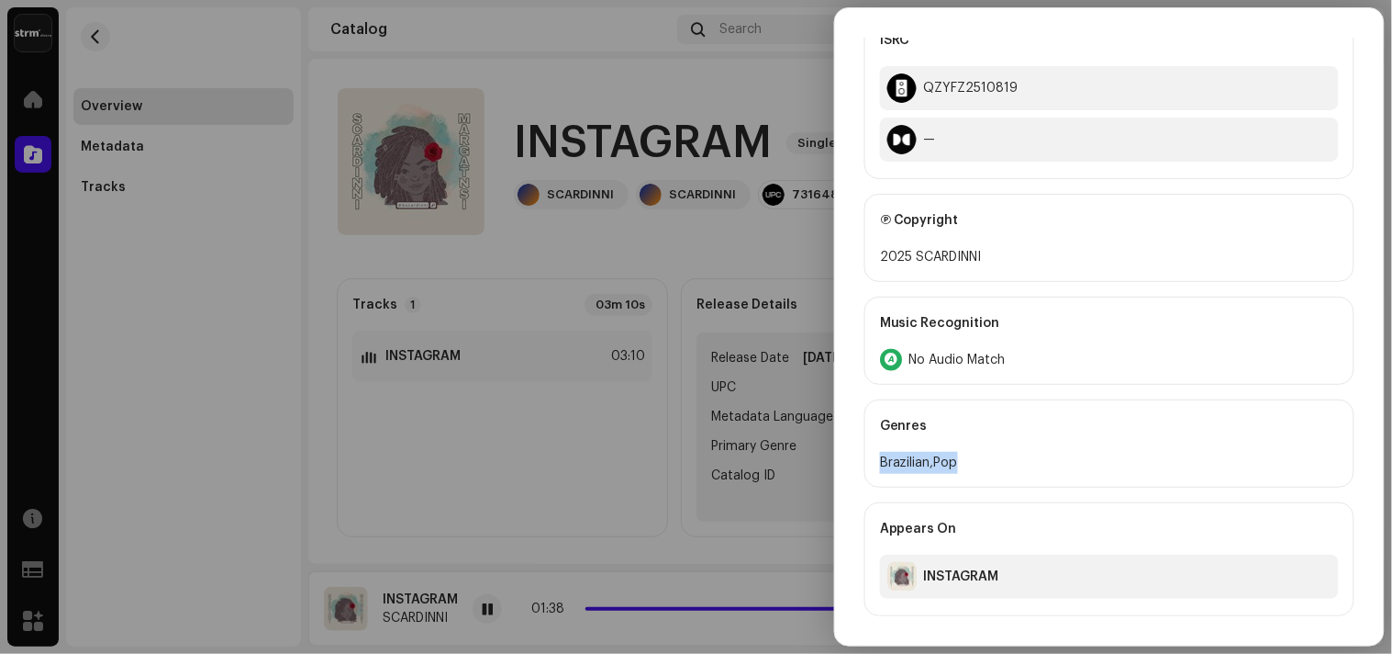
drag, startPoint x: 876, startPoint y: 469, endPoint x: 855, endPoint y: 457, distance: 24.3
click at [855, 457] on div "Hi-Res Main Primary Artist SCARDINNI Main Primary Artist Producers & Engineers …" at bounding box center [1109, 52] width 549 height 1127
copy div "Brazilian,Pop"
